Goal: Find specific page/section: Find specific page/section

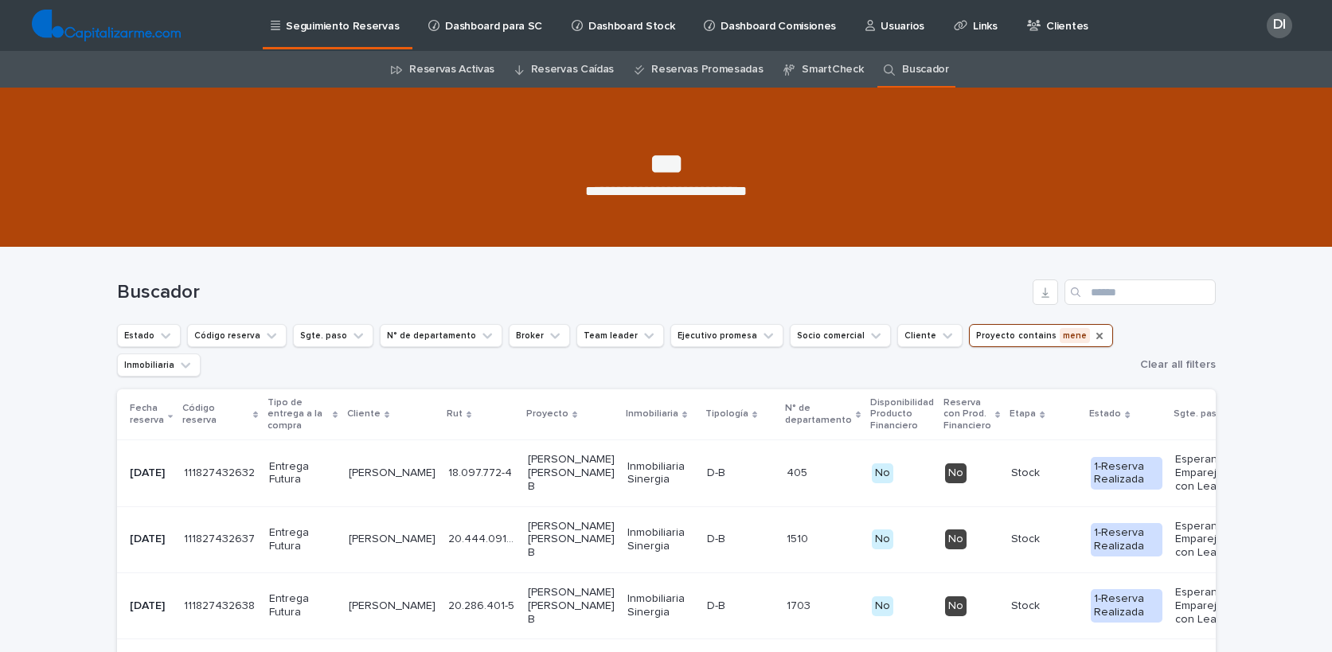
click at [1093, 333] on icon "Proyecto" at bounding box center [1099, 336] width 13 height 13
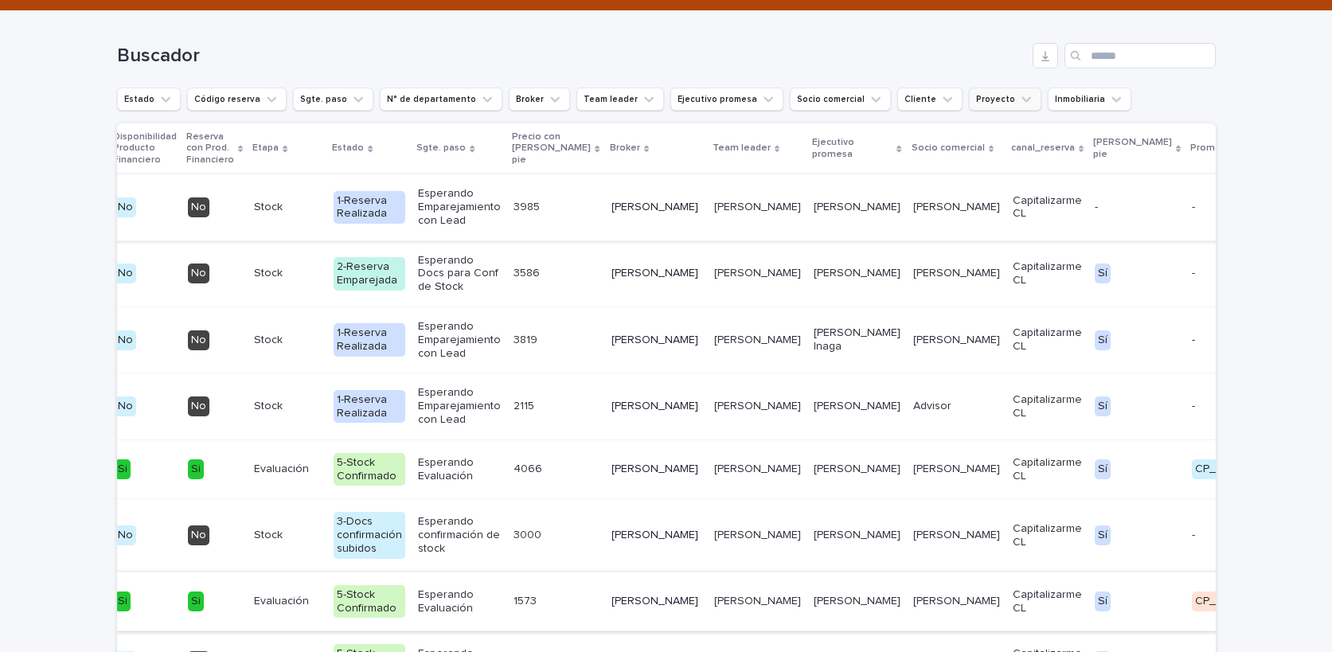
scroll to position [0, 811]
click at [547, 103] on icon "Broker" at bounding box center [555, 100] width 16 height 16
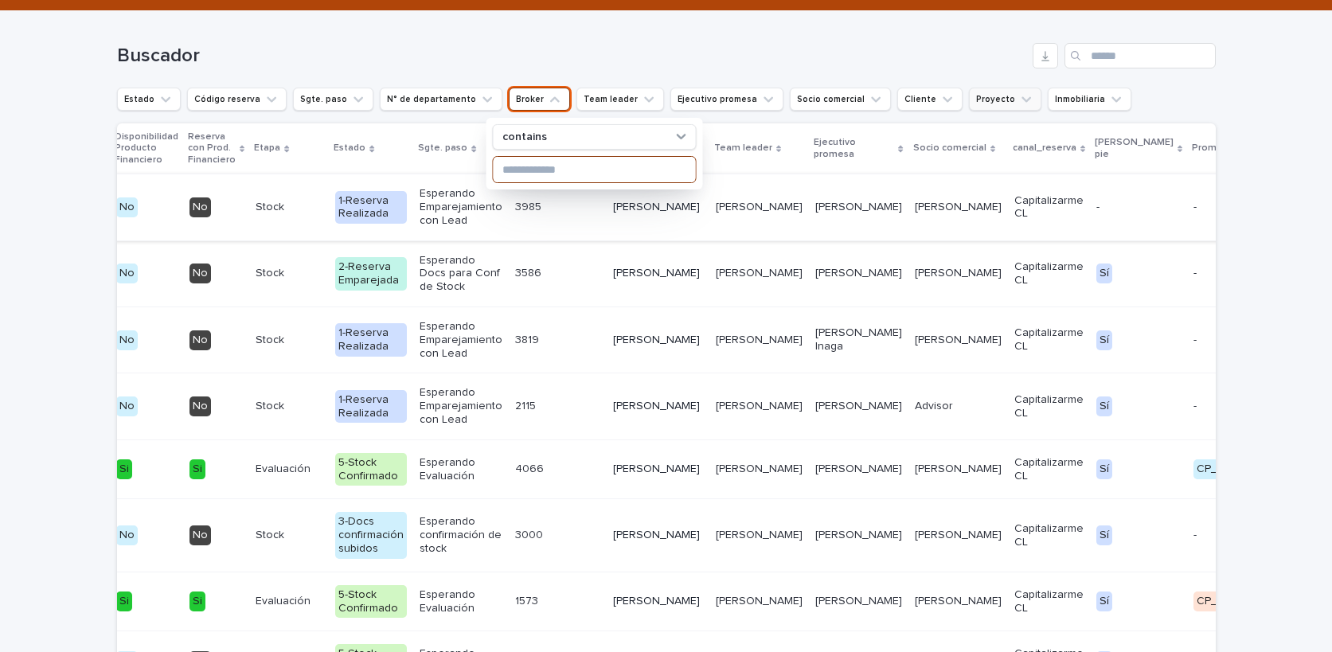
click at [561, 171] on input at bounding box center [594, 169] width 202 height 25
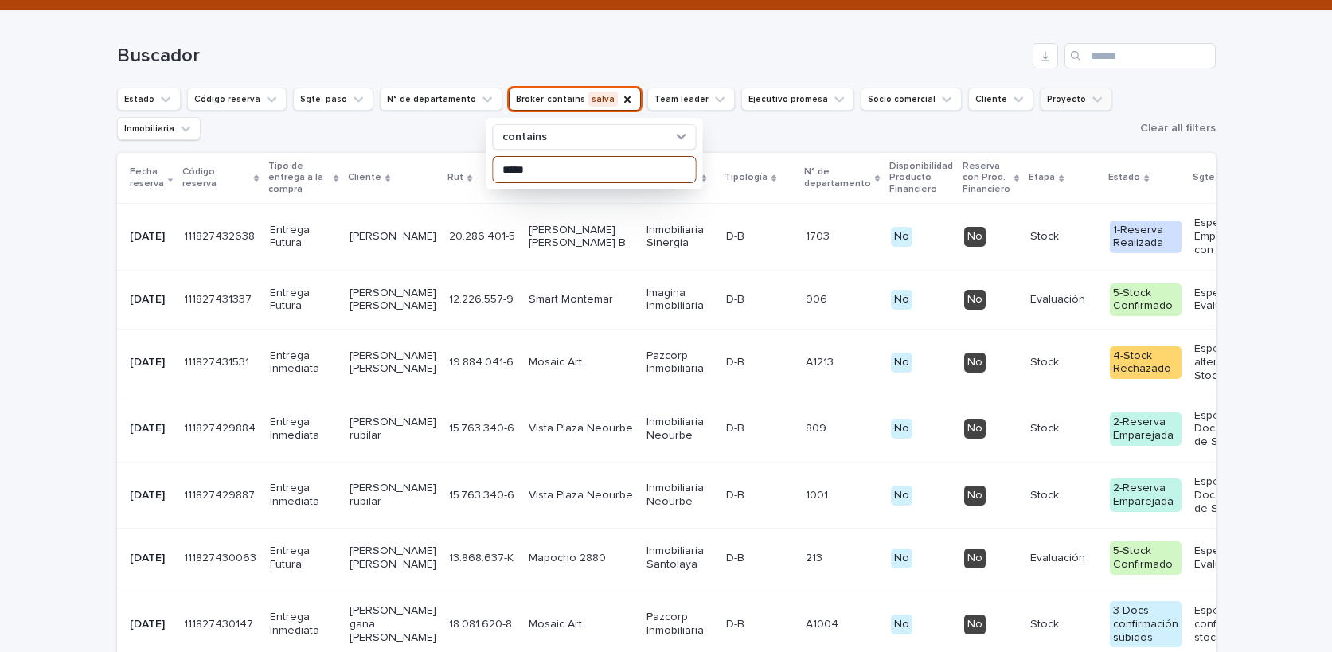
type input "*****"
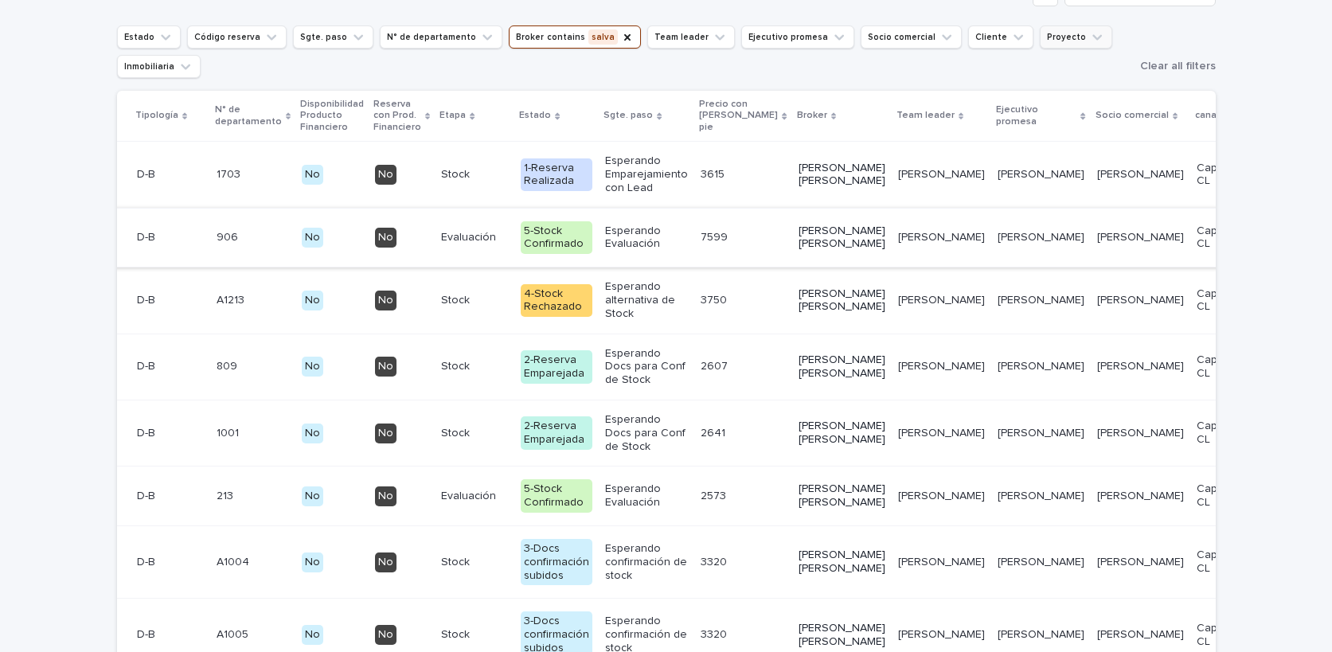
scroll to position [315, 0]
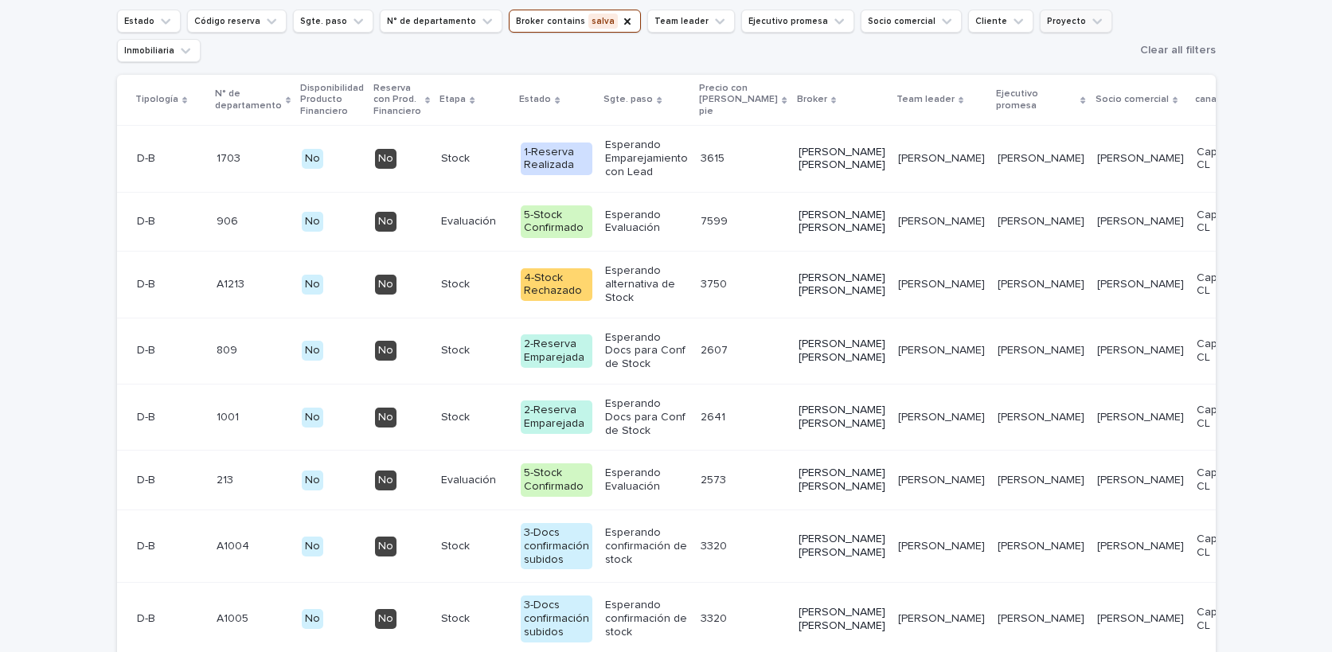
click at [799, 299] on p "[PERSON_NAME] [PERSON_NAME]" at bounding box center [842, 285] width 87 height 27
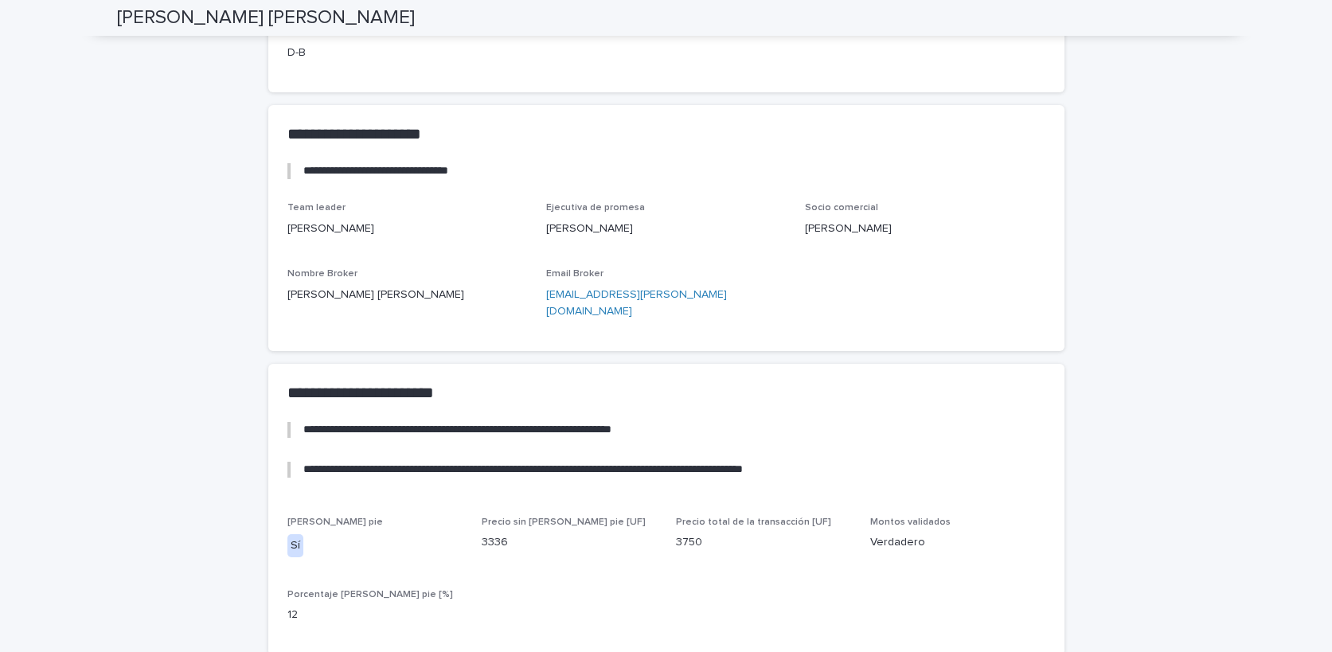
scroll to position [710, 0]
drag, startPoint x: 287, startPoint y: 297, endPoint x: 399, endPoint y: 303, distance: 111.6
click at [399, 303] on p "[PERSON_NAME] [PERSON_NAME]" at bounding box center [407, 295] width 240 height 17
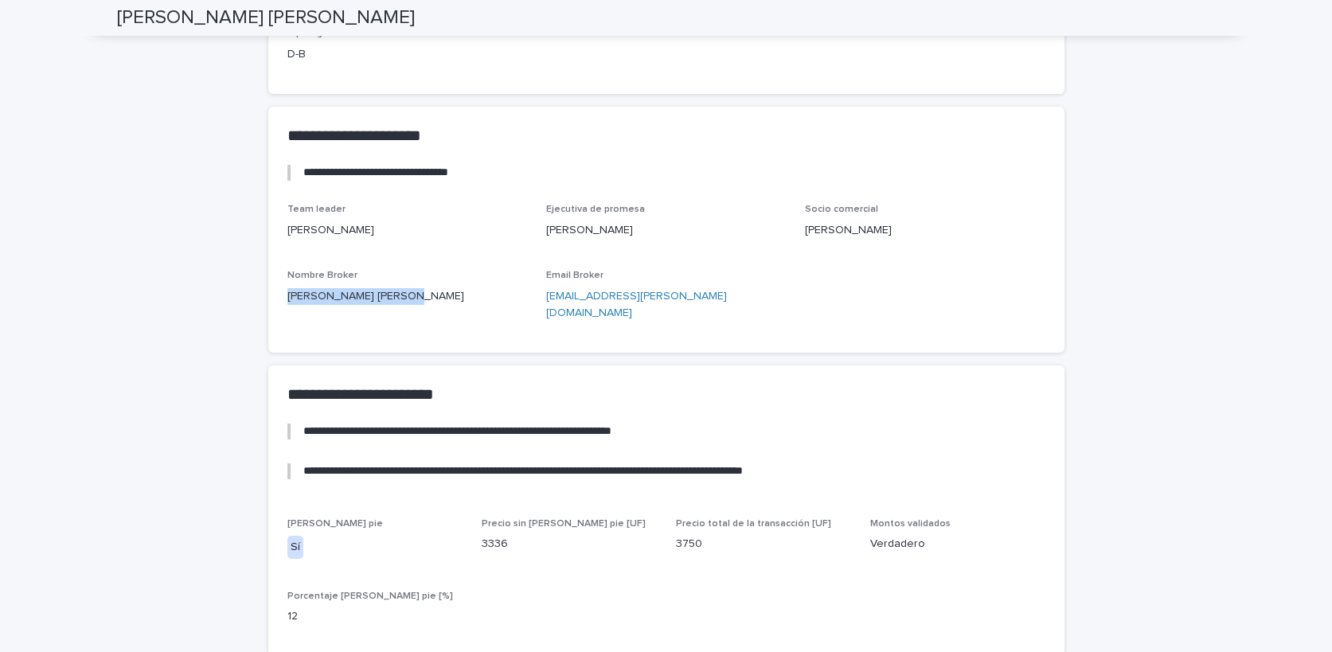
scroll to position [811, 0]
